Goal: Find specific page/section: Find specific page/section

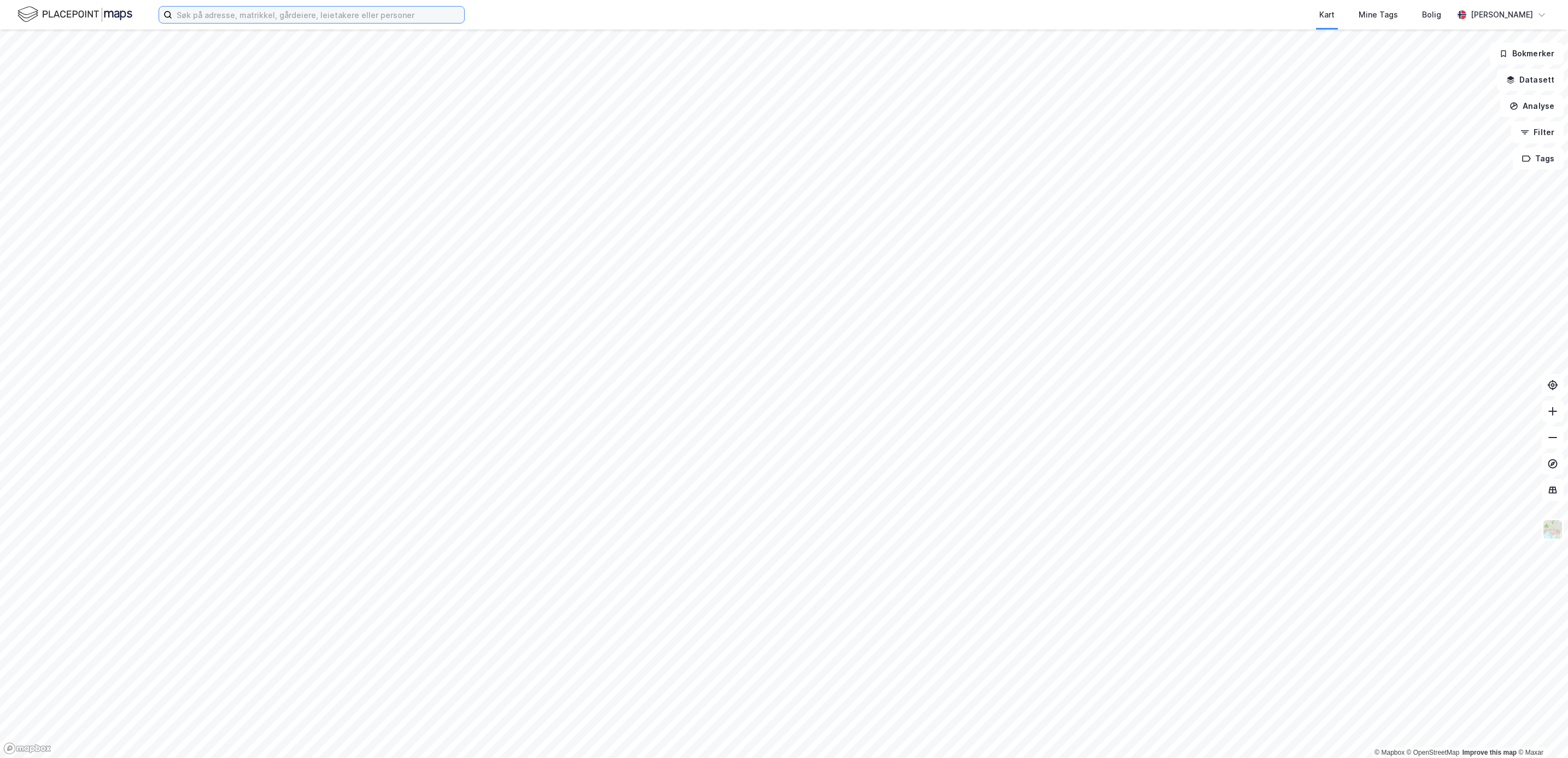
click at [192, 20] on input at bounding box center [318, 15] width 292 height 16
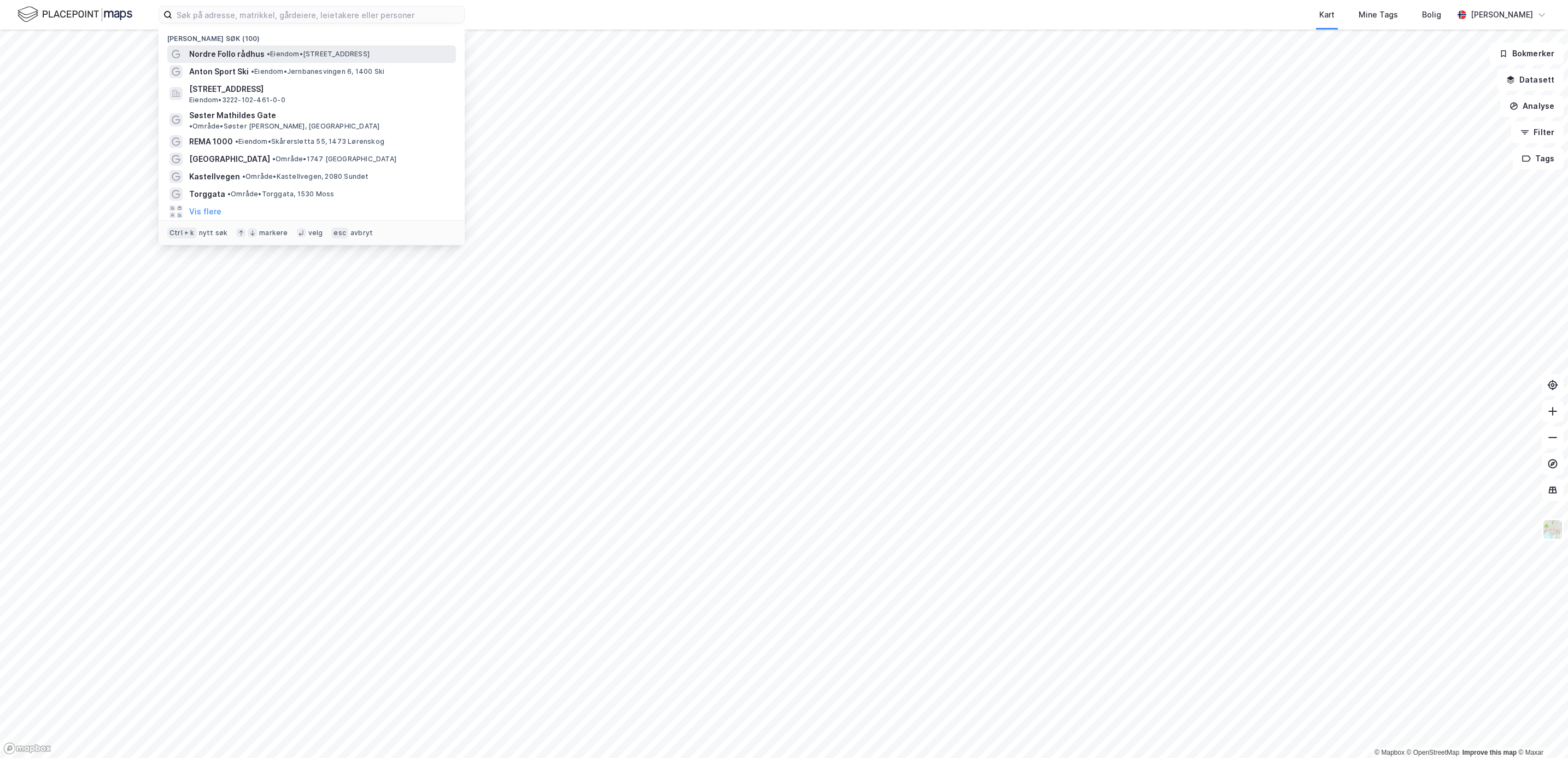
click at [231, 53] on span "Nordre Follo rådhus" at bounding box center [227, 54] width 75 height 13
